Goal: Check status

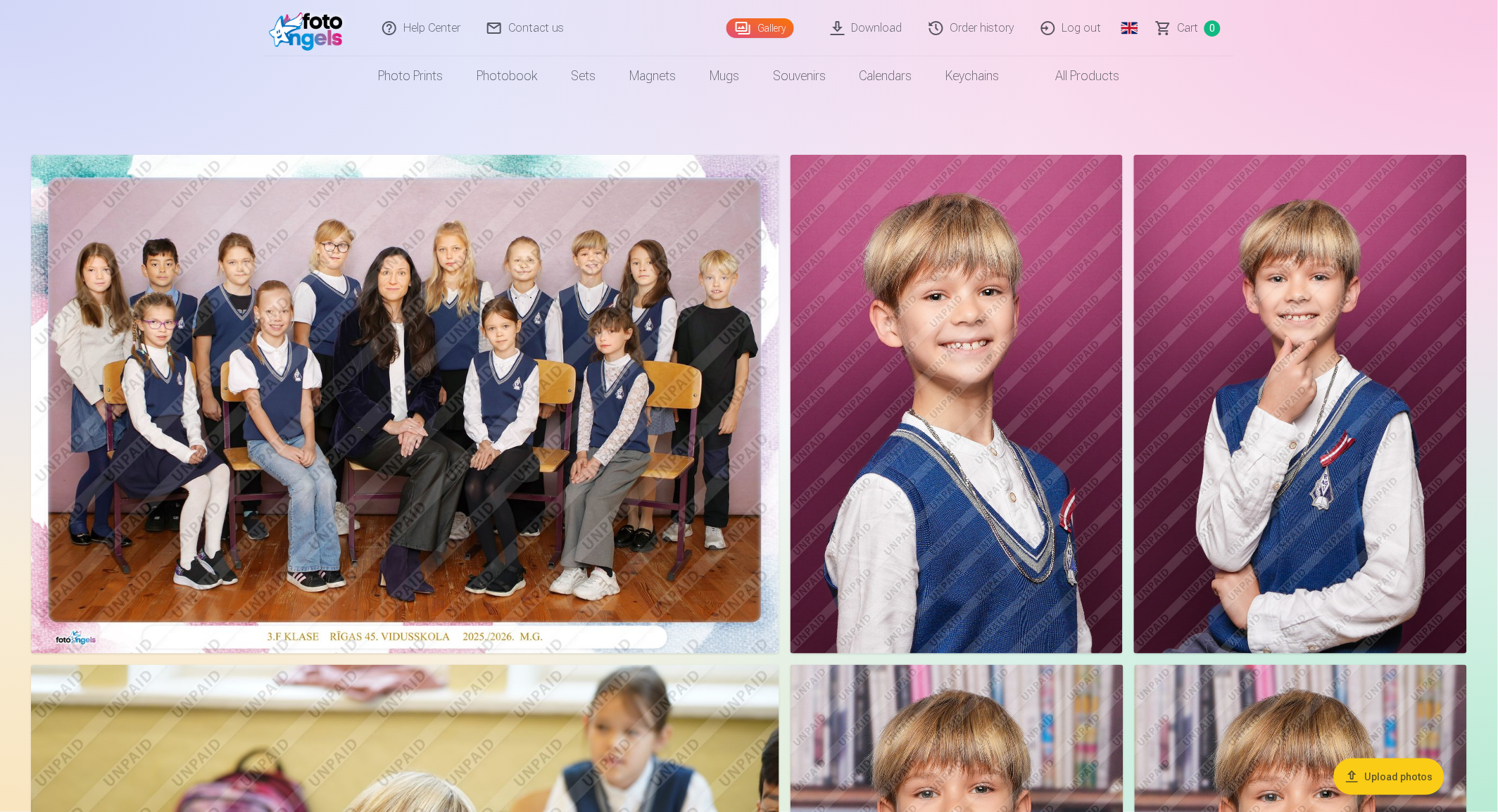
click at [991, 30] on link "Order history" at bounding box center [972, 28] width 112 height 56
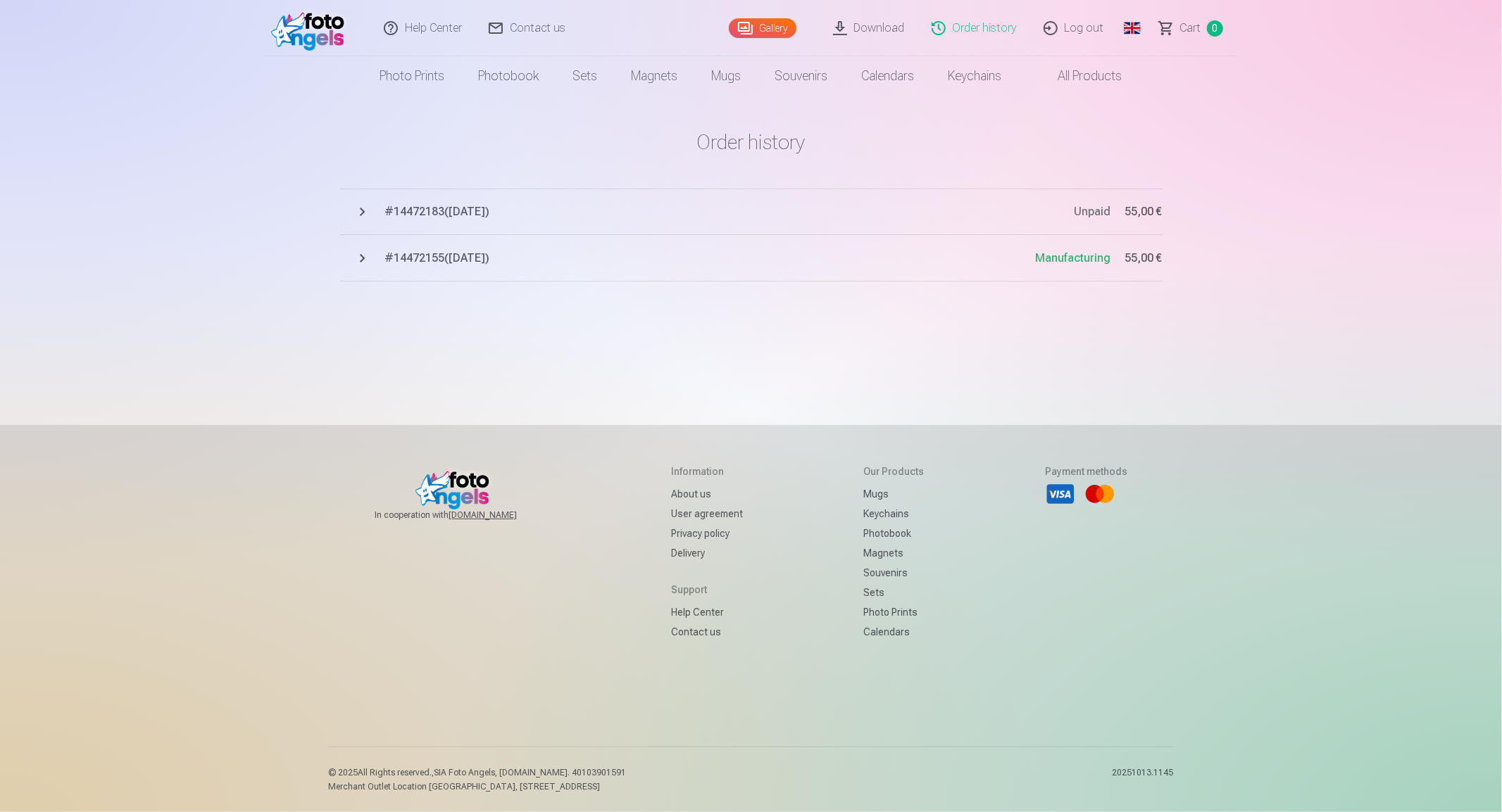
click at [363, 254] on button "# 14472155 ( 13.10.2025 ) Manufacturing 55,00 €" at bounding box center [751, 258] width 823 height 46
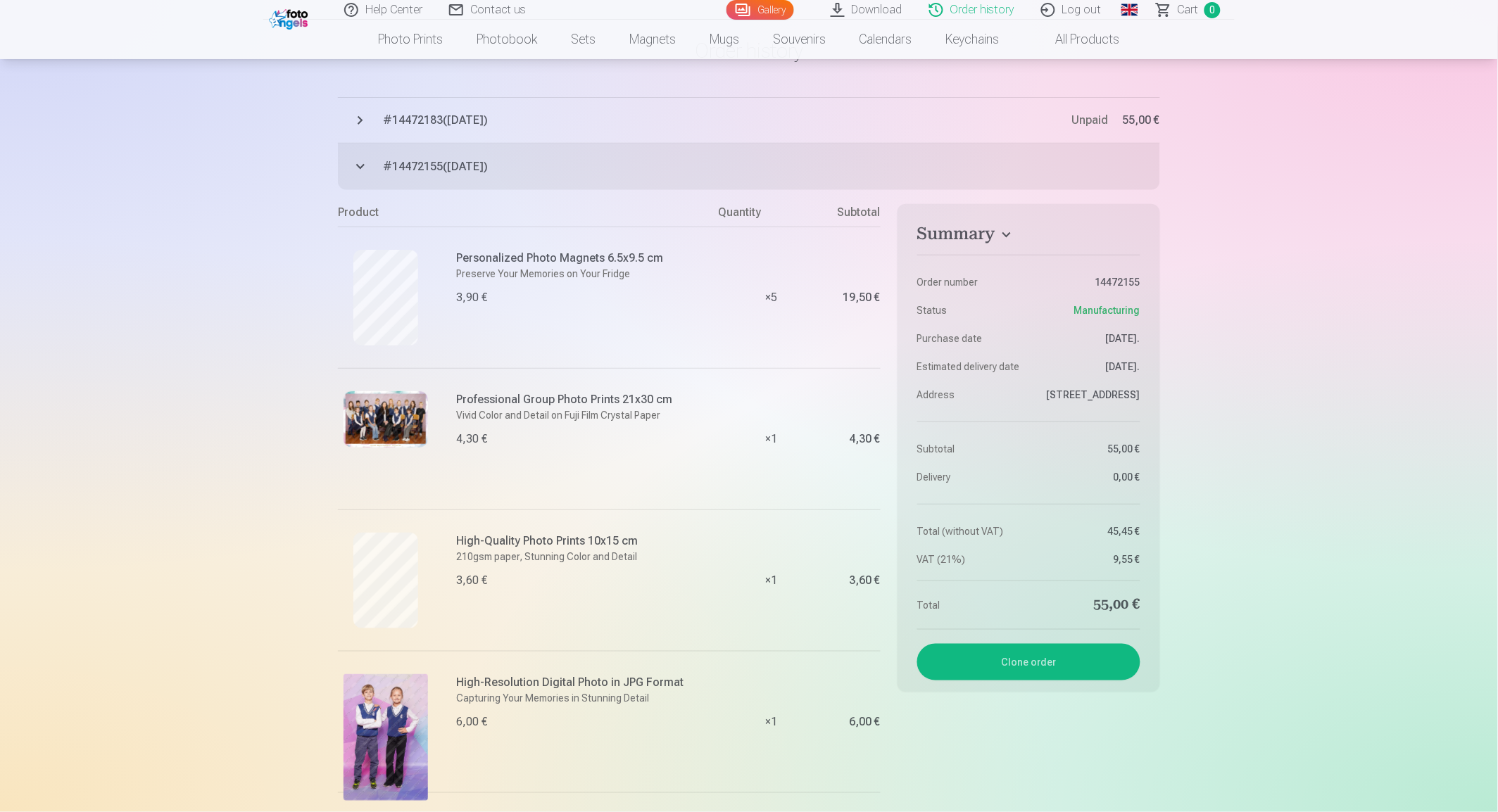
scroll to position [79, 0]
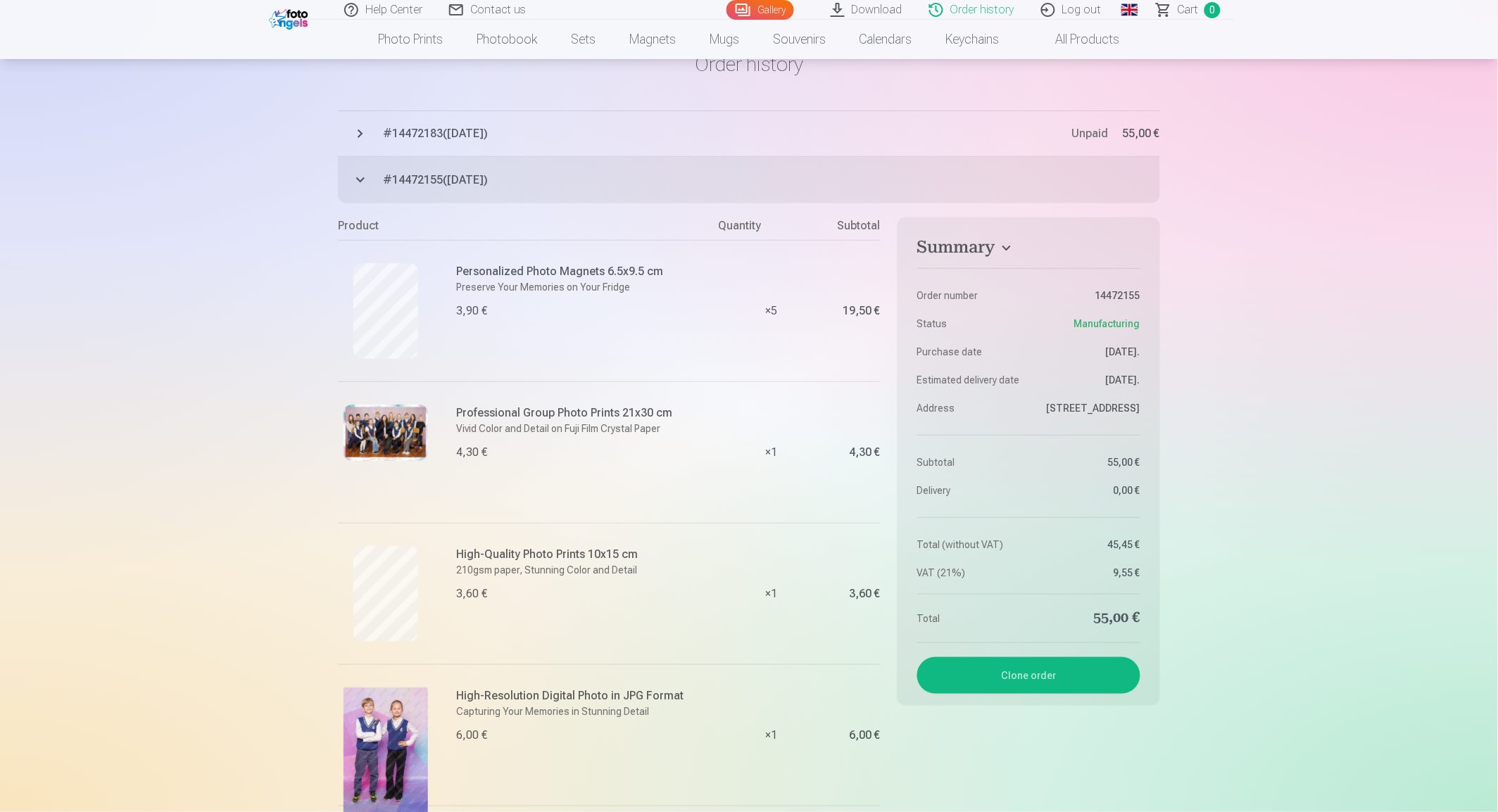
click at [357, 130] on button "# 14472183 ( 13.10.2025 ) Unpaid 55,00 €" at bounding box center [749, 134] width 822 height 46
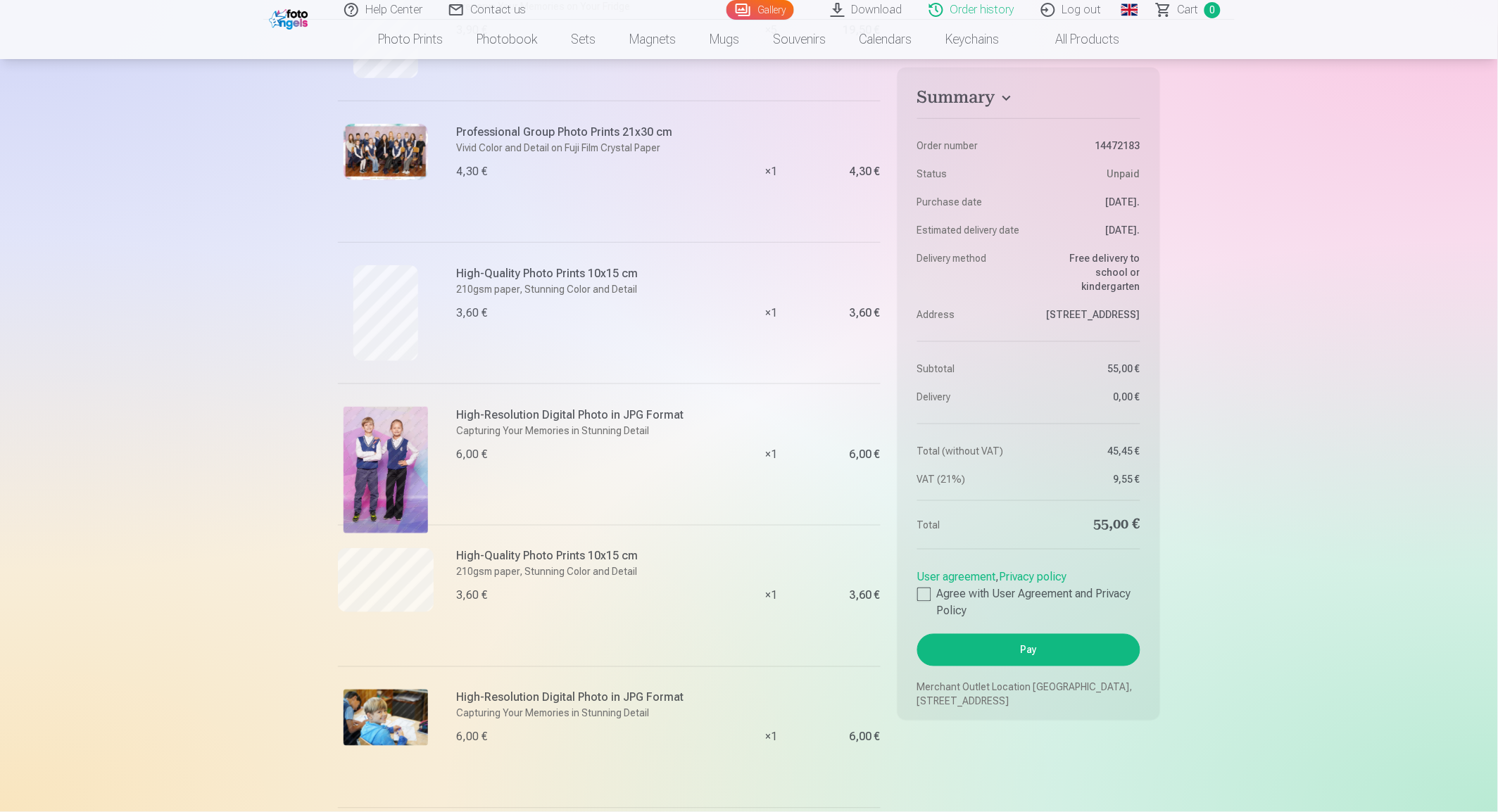
scroll to position [0, 0]
